Goal: Information Seeking & Learning: Learn about a topic

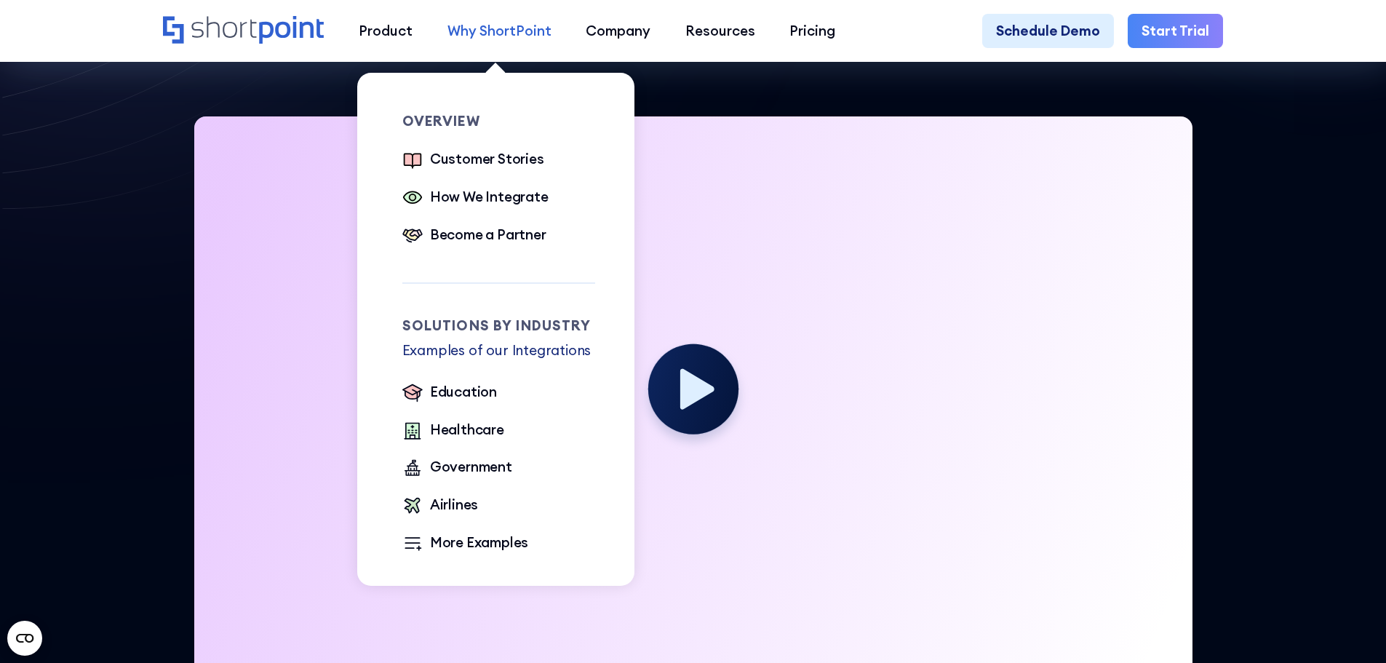
scroll to position [418, 0]
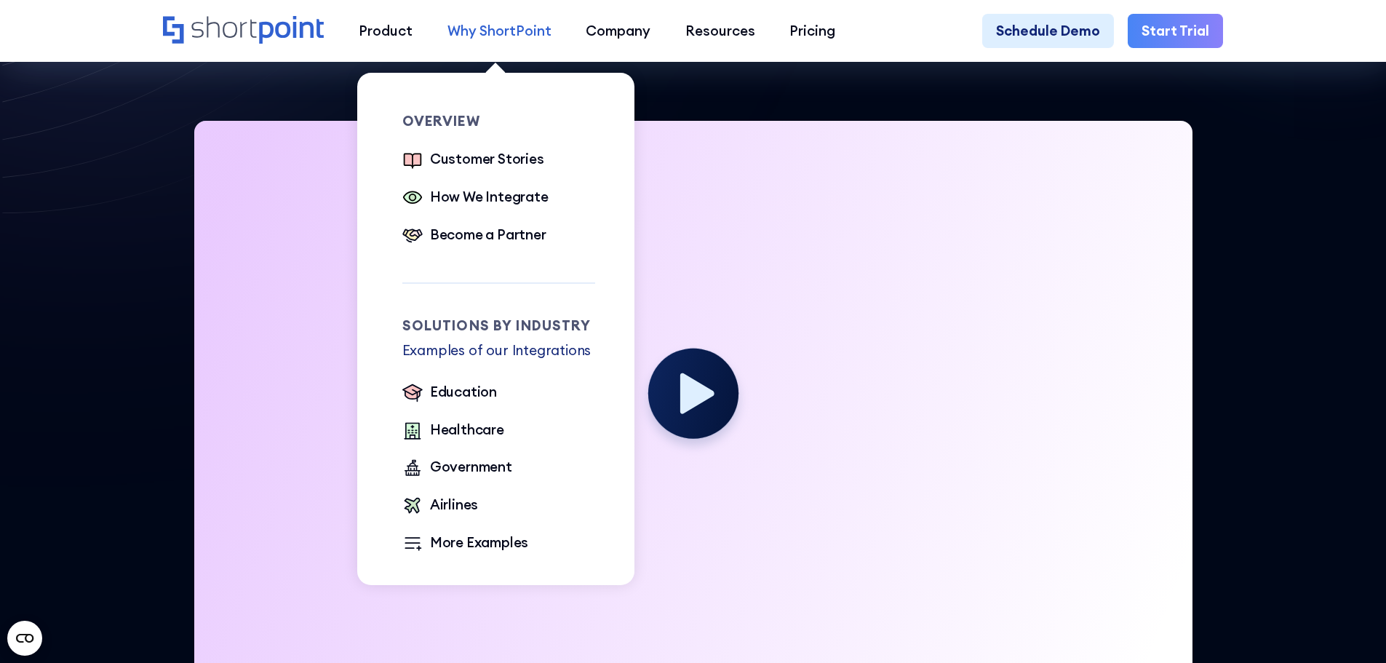
click at [476, 34] on div "Why ShortPoint" at bounding box center [499, 30] width 104 height 21
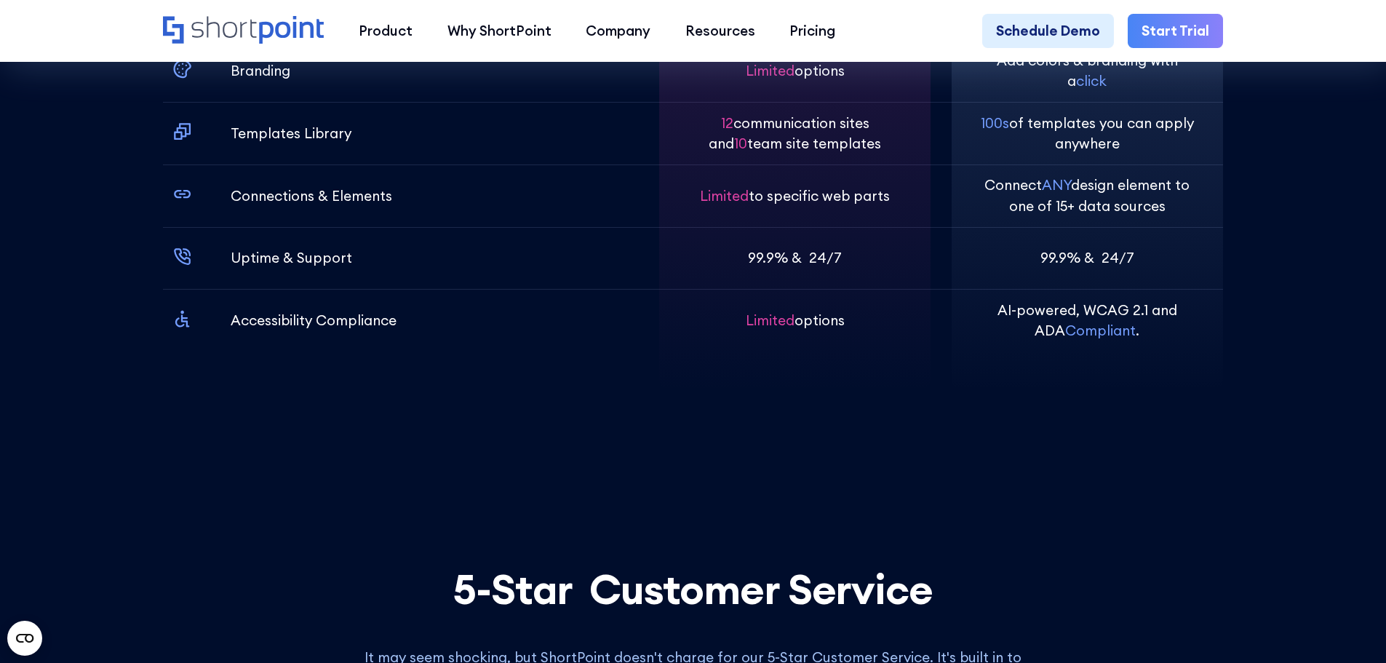
scroll to position [5510, 0]
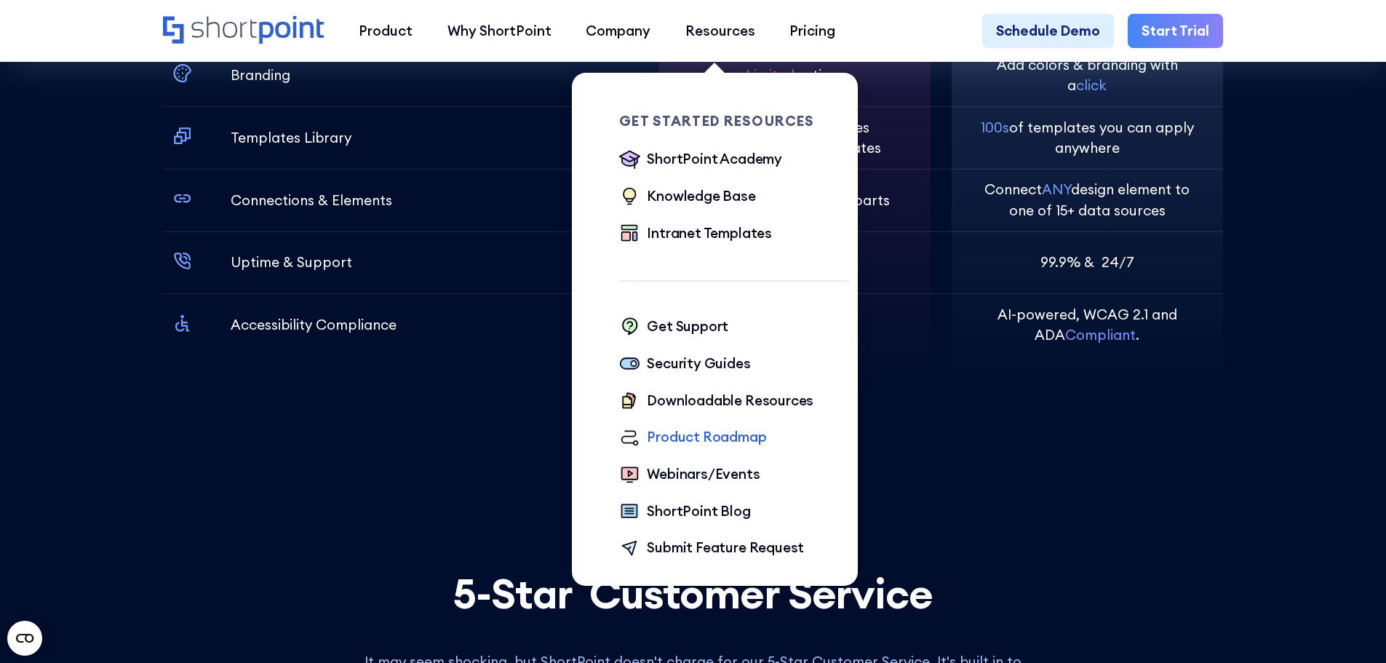
click at [719, 436] on div "Product Roadmap" at bounding box center [706, 436] width 119 height 21
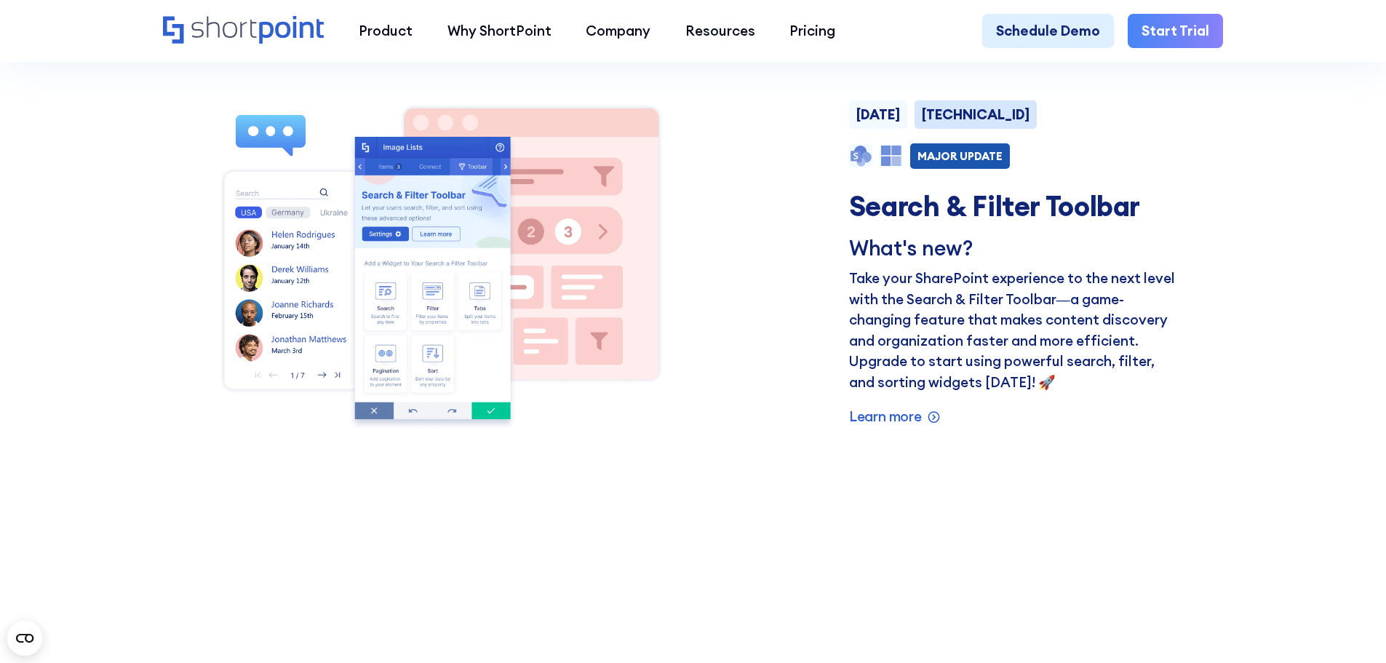
scroll to position [1273, 0]
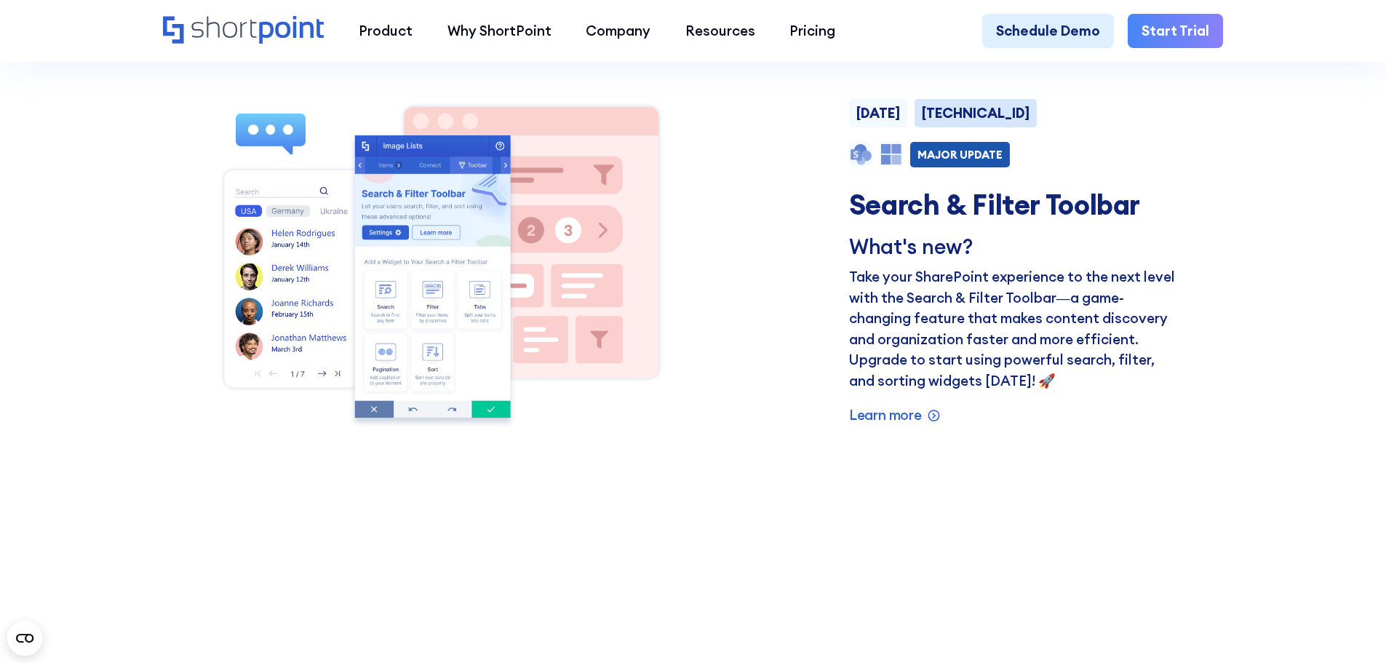
drag, startPoint x: 728, startPoint y: 192, endPoint x: 458, endPoint y: 524, distance: 428.1
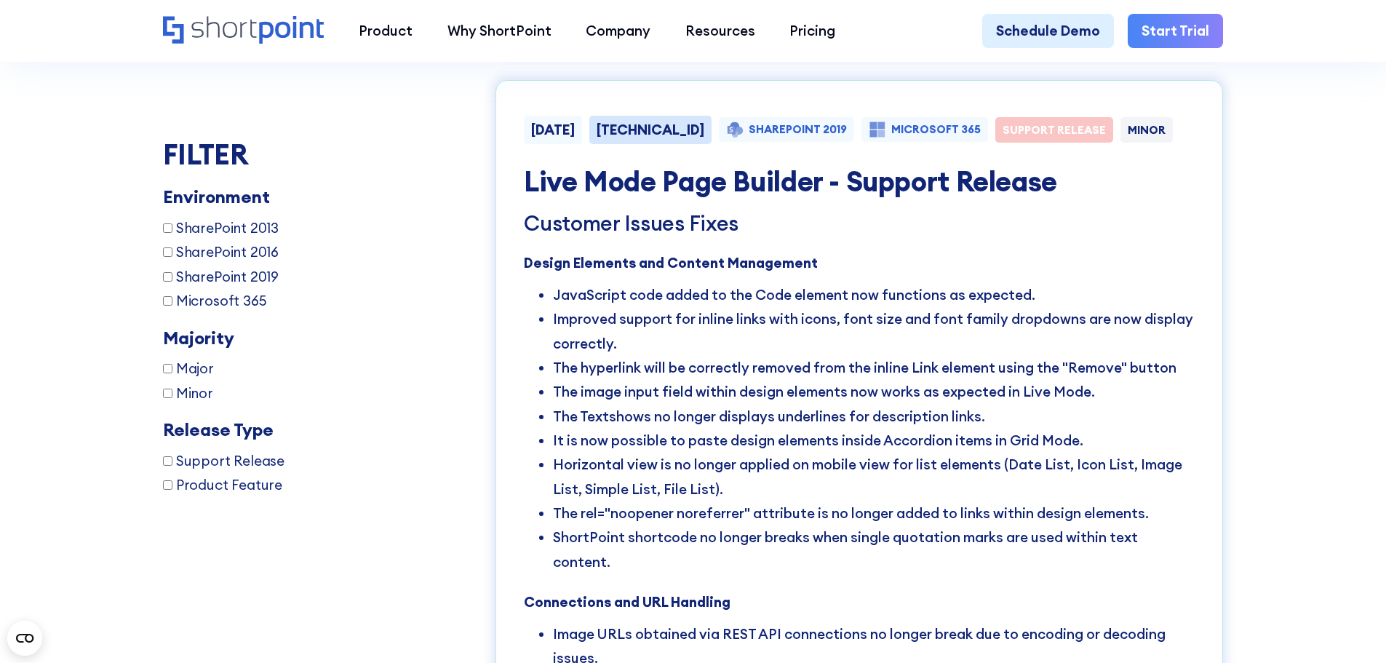
scroll to position [4983, 0]
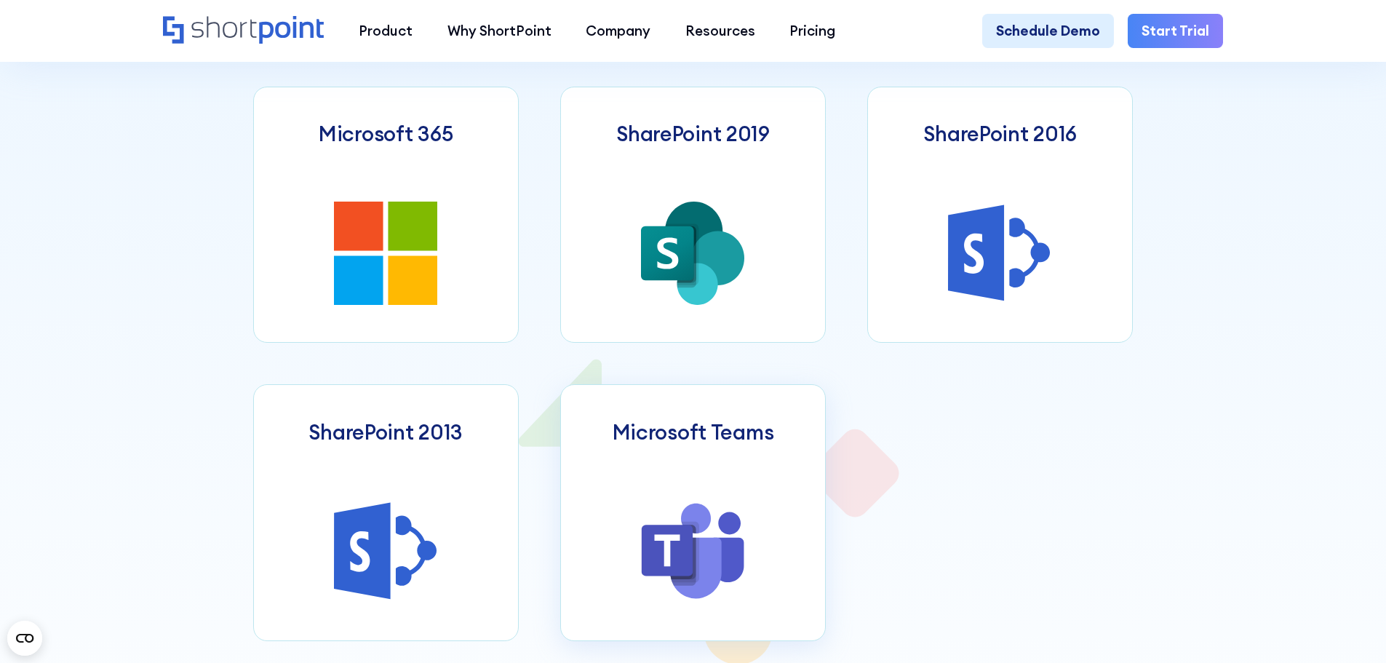
scroll to position [837, 0]
